Goal: Task Accomplishment & Management: Manage account settings

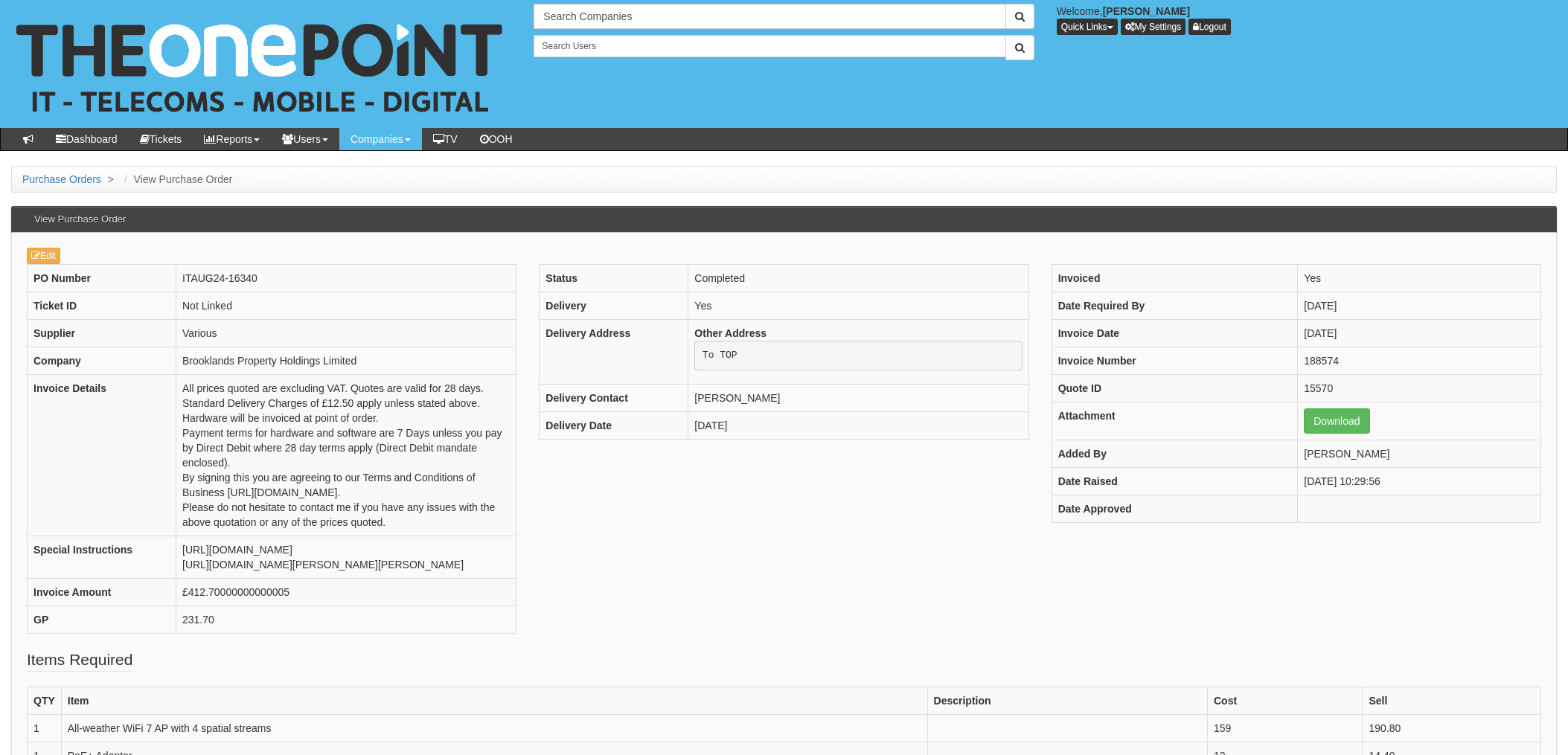
click at [567, 582] on div "PO Number ITAUG24-16340 Ticket ID Not Linked Supplier Various Company Brookland…" at bounding box center [784, 456] width 1537 height 385
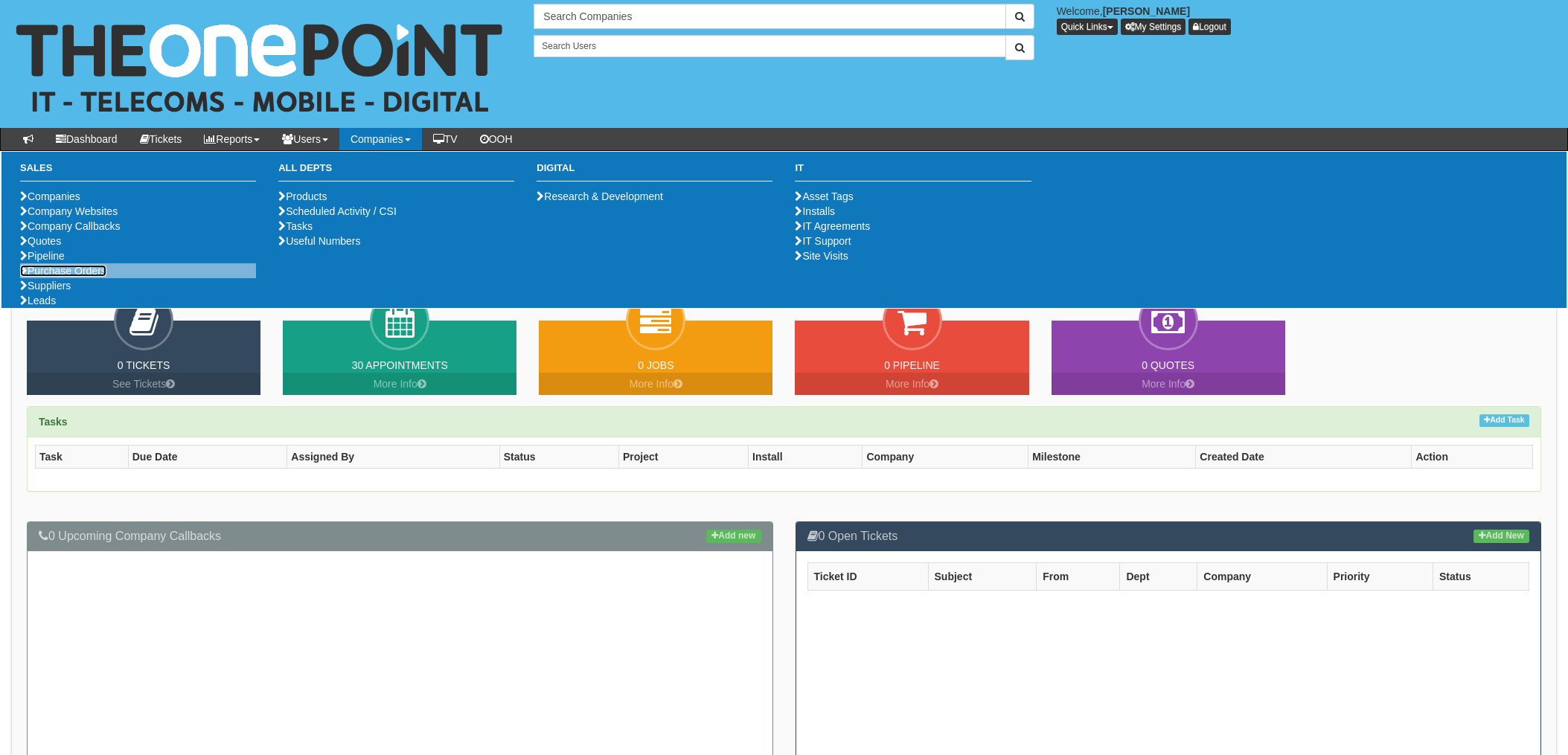
click at [57, 277] on link "Purchase Orders" at bounding box center [62, 271] width 86 height 12
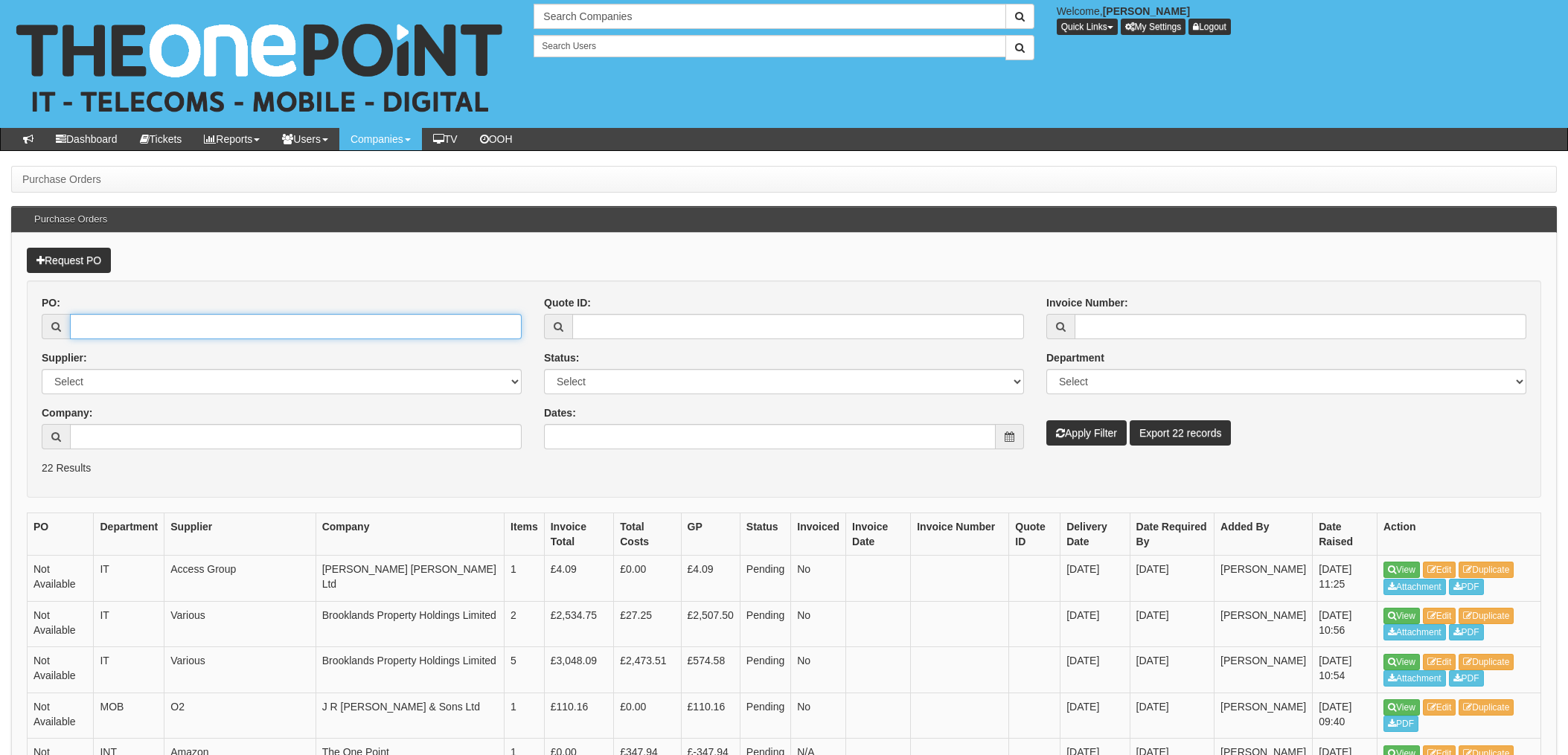
click at [135, 328] on input "PO:" at bounding box center [296, 326] width 452 height 25
type input "19649"
click at [1046, 420] on button "Apply Filter" at bounding box center [1086, 433] width 81 height 25
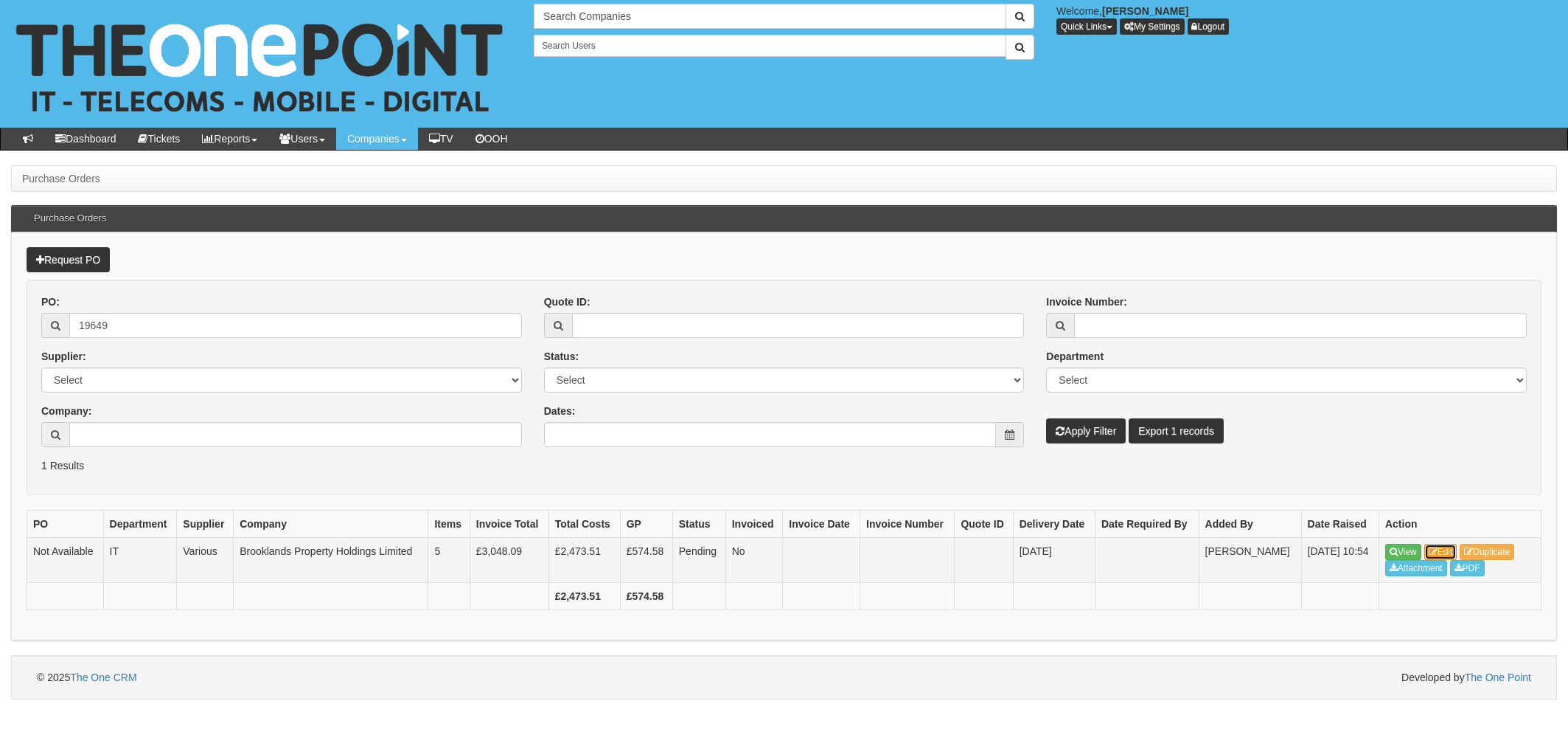
click at [1441, 546] on link "Edit" at bounding box center [1441, 552] width 33 height 17
